Goal: Find specific page/section: Find specific page/section

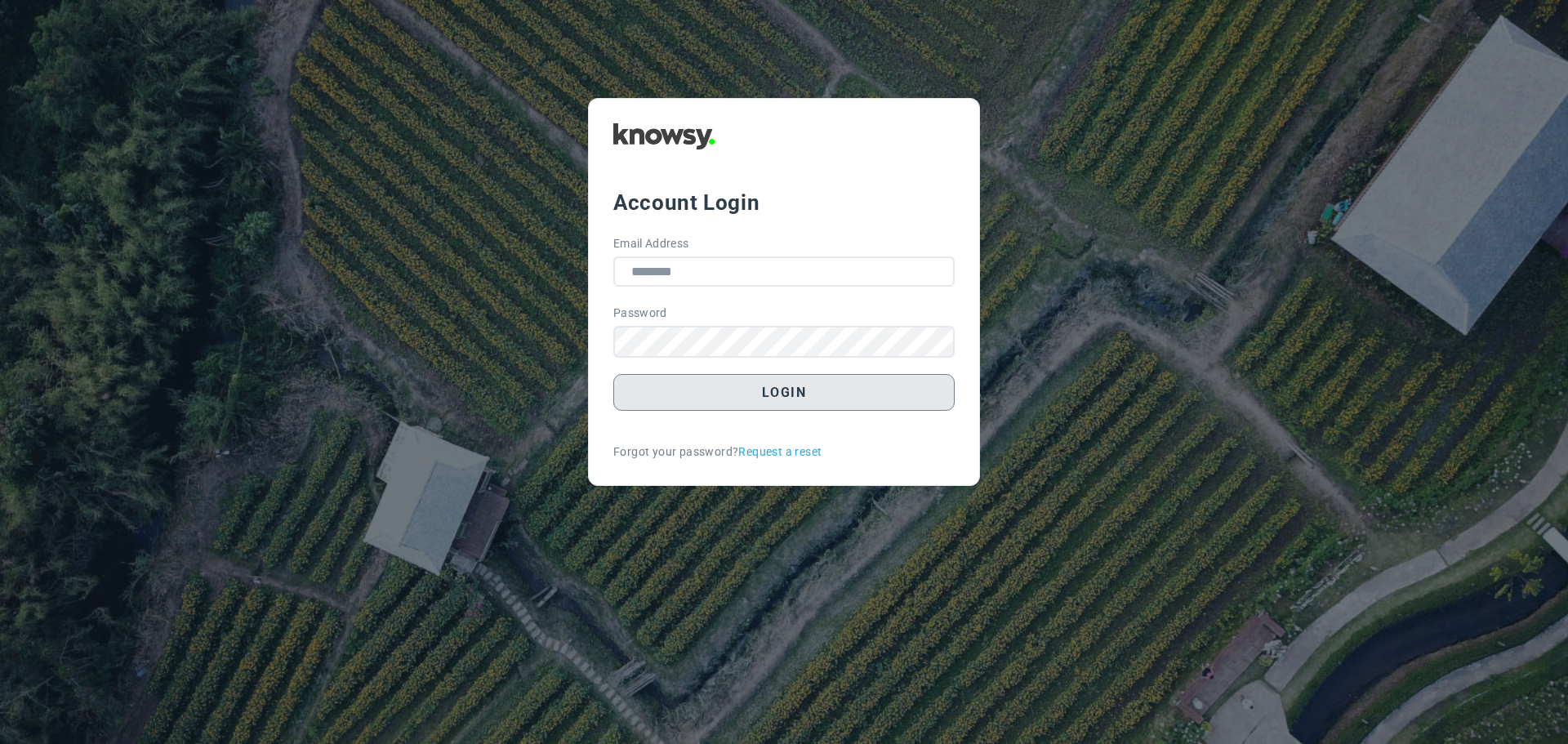
type input "**********"
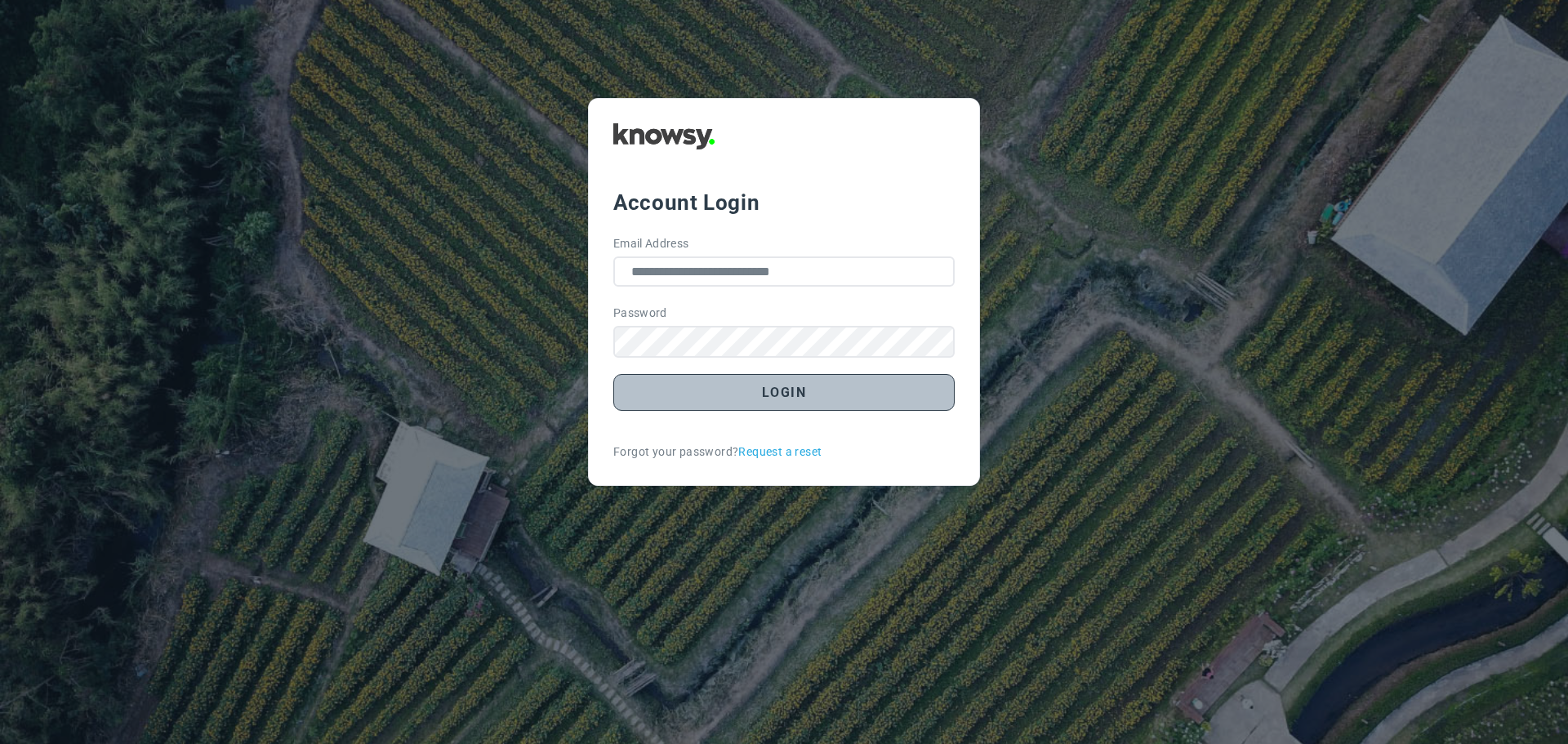
click at [798, 400] on button "Login" at bounding box center [784, 392] width 342 height 37
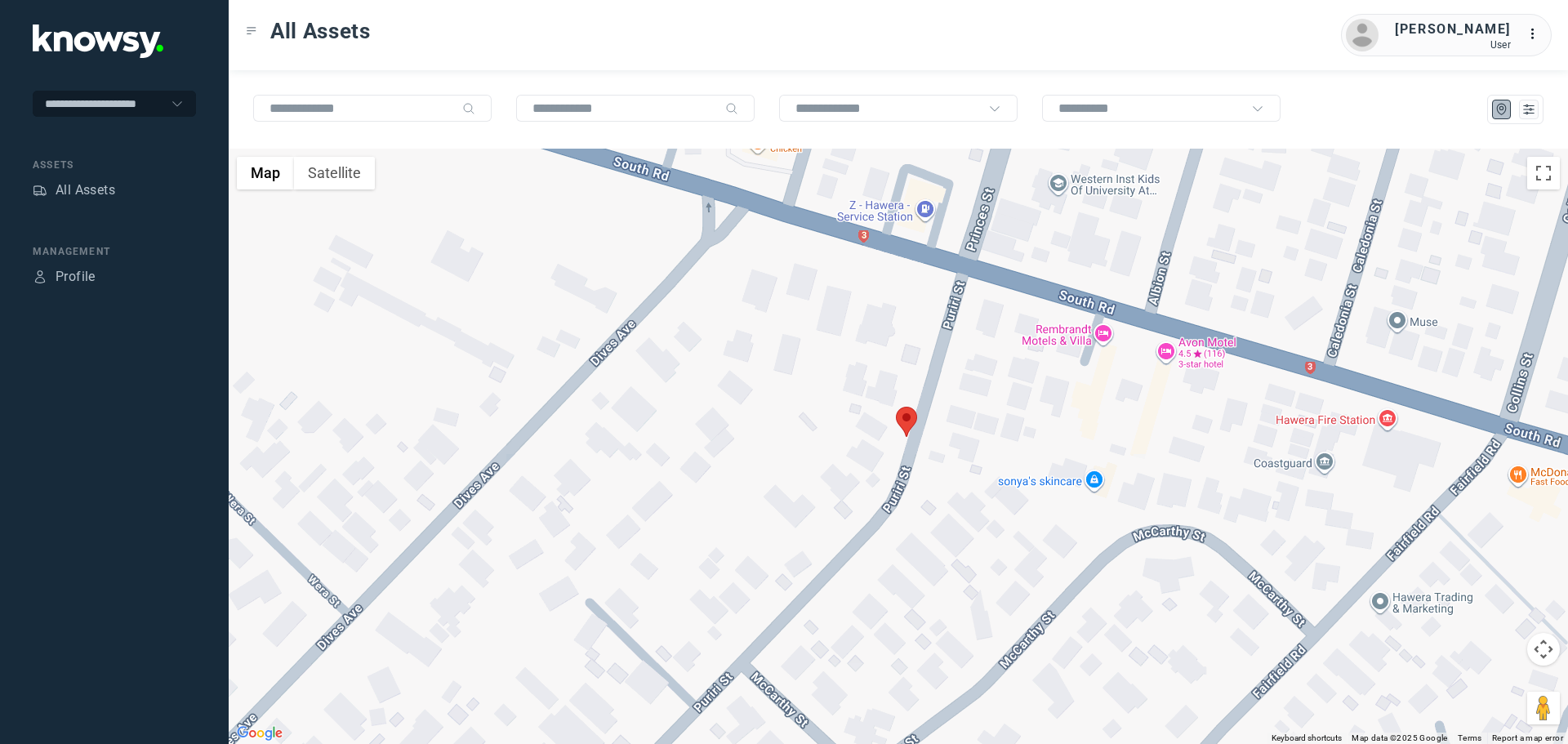
click at [896, 407] on area at bounding box center [896, 407] width 0 height 0
click at [912, 401] on link "View Asset" at bounding box center [892, 412] width 88 height 23
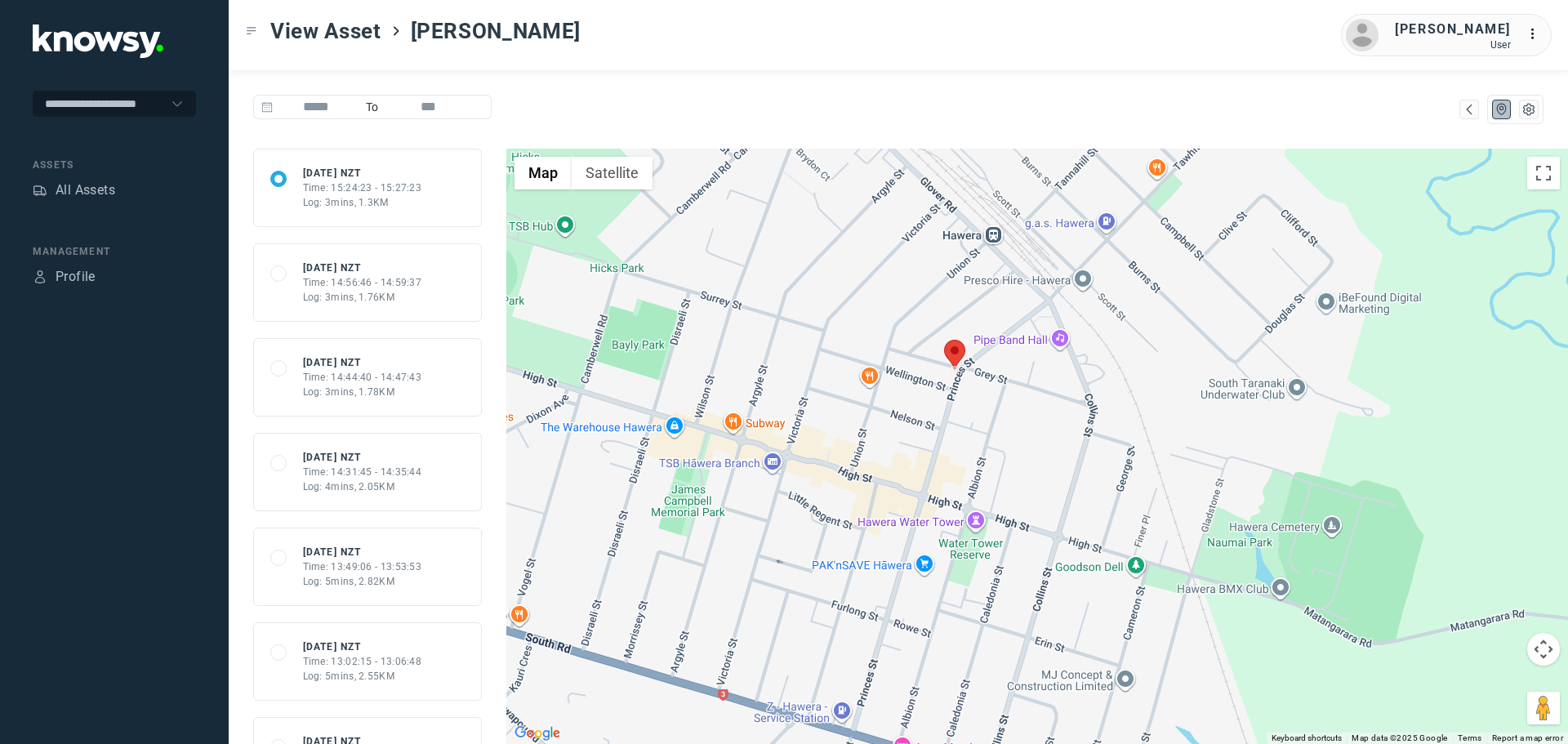
drag, startPoint x: 903, startPoint y: 520, endPoint x: 854, endPoint y: 575, distance: 73.7
click at [854, 575] on div at bounding box center [1037, 446] width 1062 height 596
click at [101, 187] on div "All Assets" at bounding box center [85, 190] width 60 height 19
